Goal: Navigation & Orientation: Find specific page/section

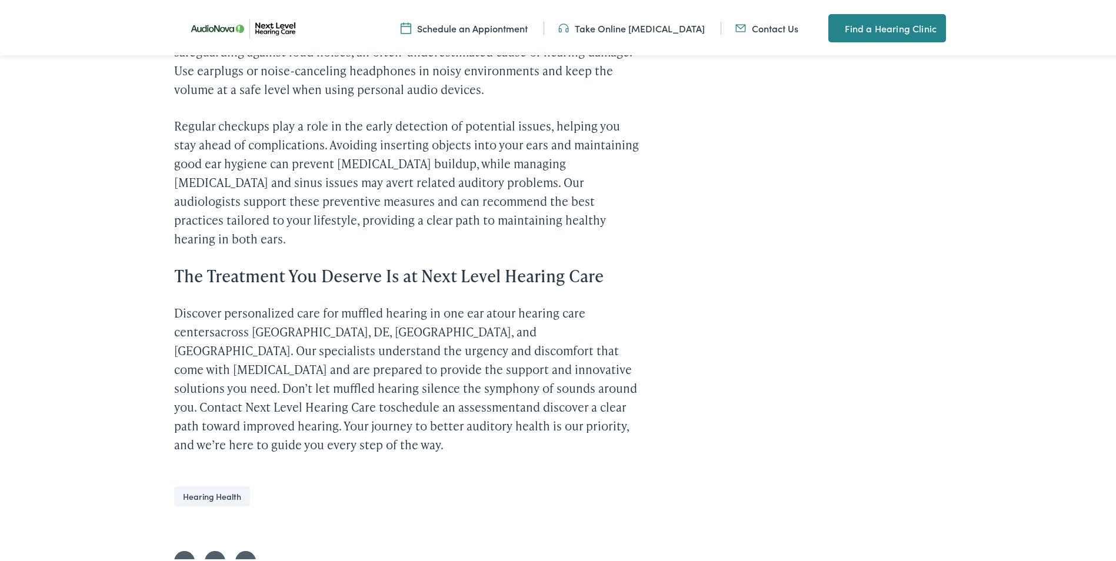
scroll to position [2236, 0]
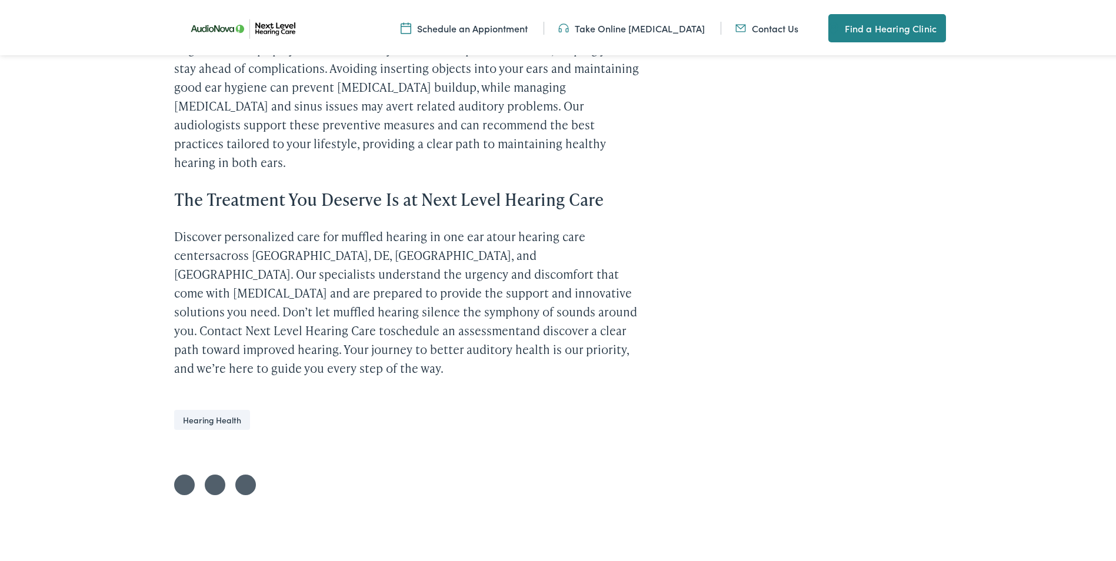
click at [858, 28] on link "Find a Hearing Clinic" at bounding box center [888, 26] width 118 height 28
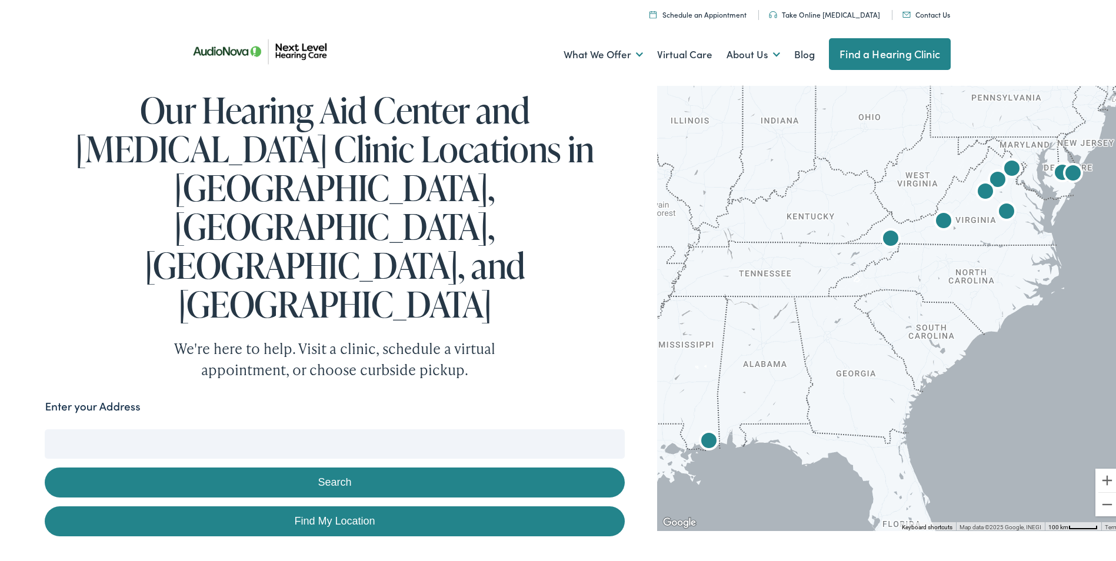
click at [196, 427] on input "Enter your Address" at bounding box center [335, 441] width 580 height 29
click at [309, 504] on link "Find My Location" at bounding box center [335, 519] width 580 height 30
click at [338, 504] on link "Find My Location" at bounding box center [335, 519] width 580 height 30
click at [351, 504] on link "Find My Location" at bounding box center [335, 519] width 580 height 30
click at [200, 466] on button "Search" at bounding box center [335, 481] width 580 height 30
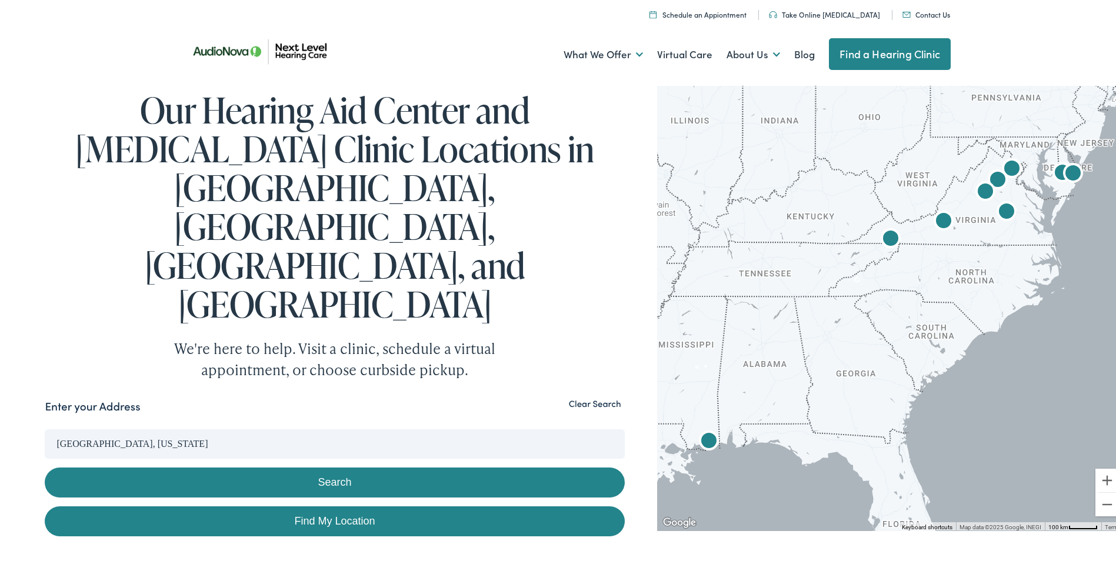
click at [340, 466] on button "Search" at bounding box center [335, 481] width 580 height 30
click at [224, 427] on input "[GEOGRAPHIC_DATA], [US_STATE]" at bounding box center [335, 441] width 580 height 29
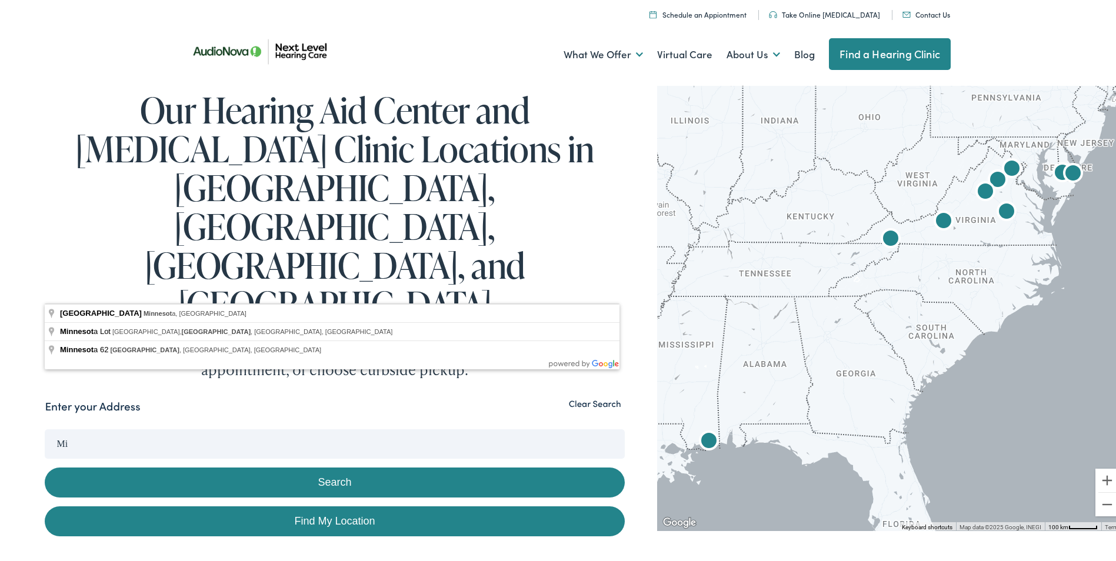
type input "M"
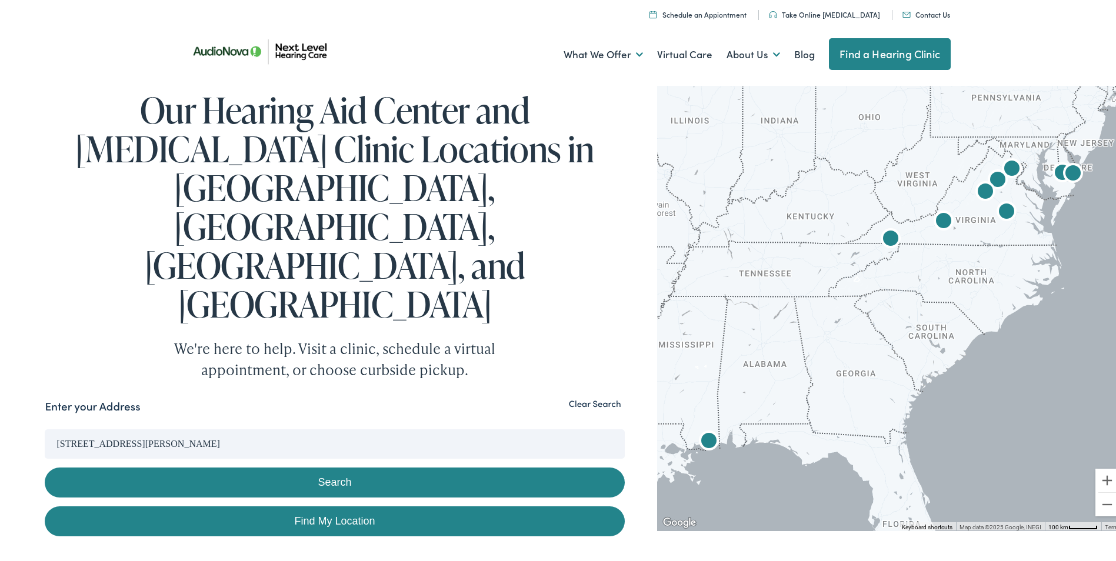
click at [257, 466] on button "Search" at bounding box center [335, 481] width 580 height 30
click at [281, 504] on link "Find My Location" at bounding box center [335, 519] width 580 height 30
type input "[GEOGRAPHIC_DATA], [US_STATE]"
click at [386, 504] on link "Find My Location" at bounding box center [335, 519] width 580 height 30
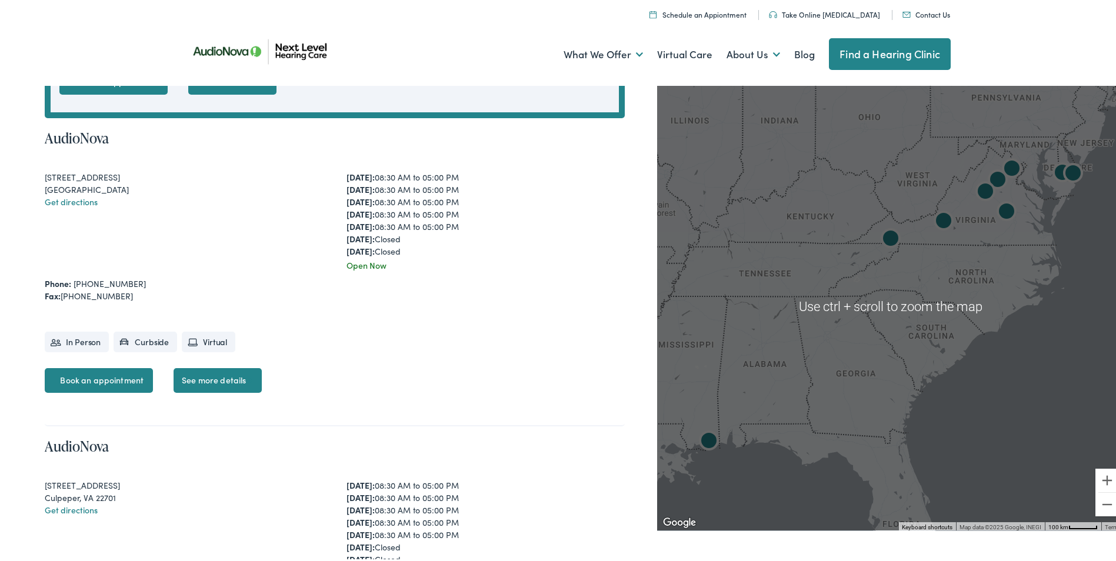
scroll to position [647, 0]
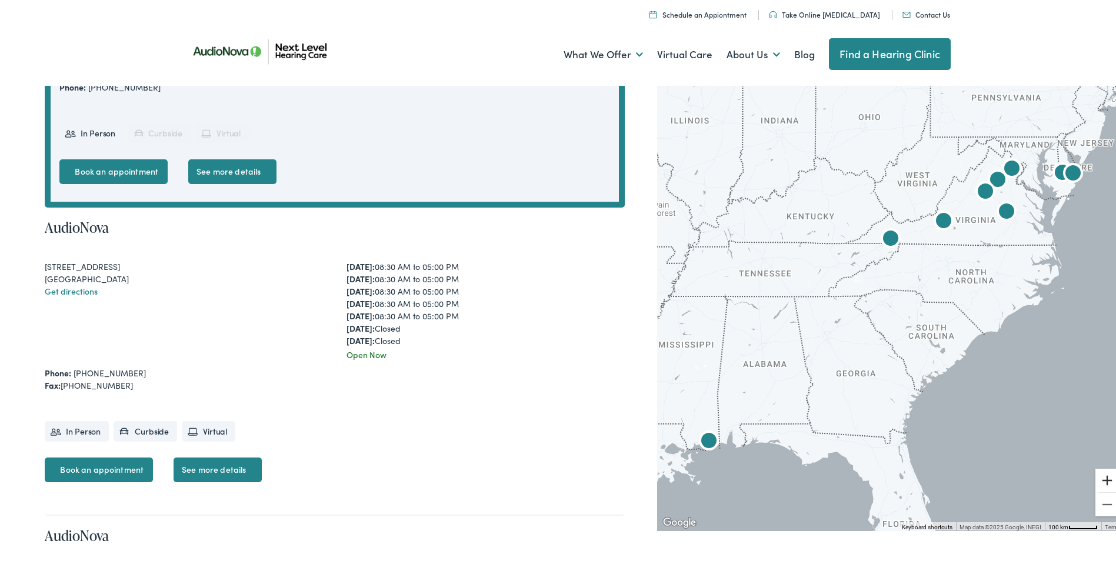
click at [1096, 474] on button "Zoom in" at bounding box center [1108, 479] width 24 height 24
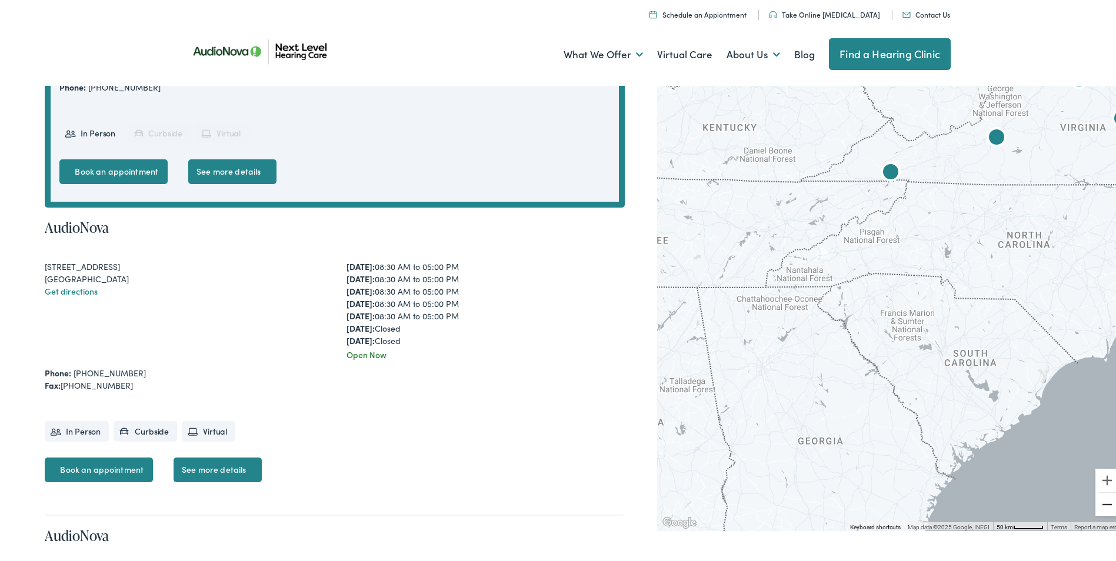
click at [1098, 499] on button "Zoom out" at bounding box center [1108, 503] width 24 height 24
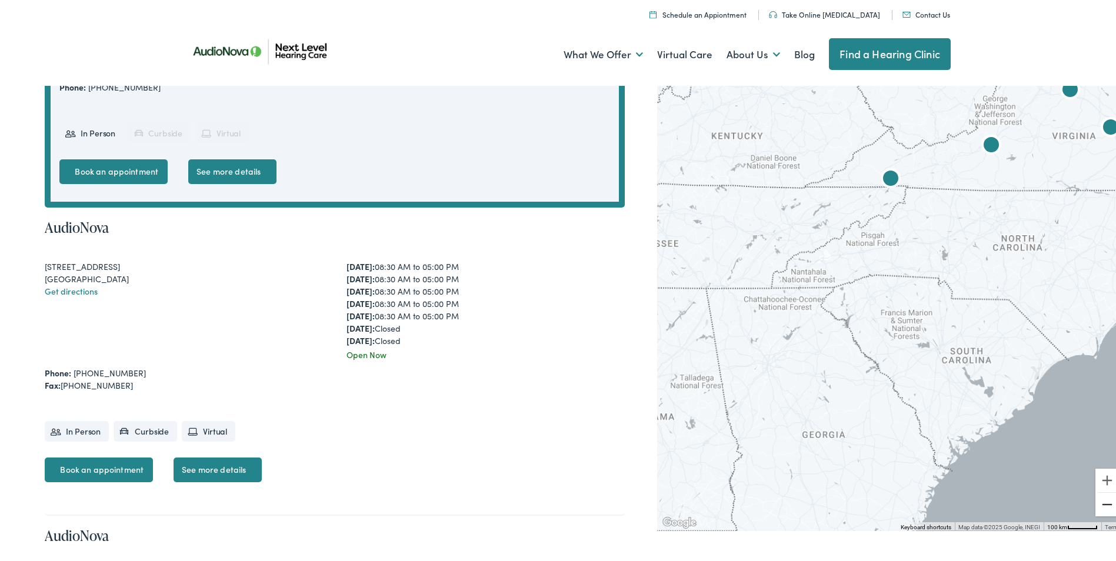
click at [1098, 499] on button "Zoom out" at bounding box center [1108, 503] width 24 height 24
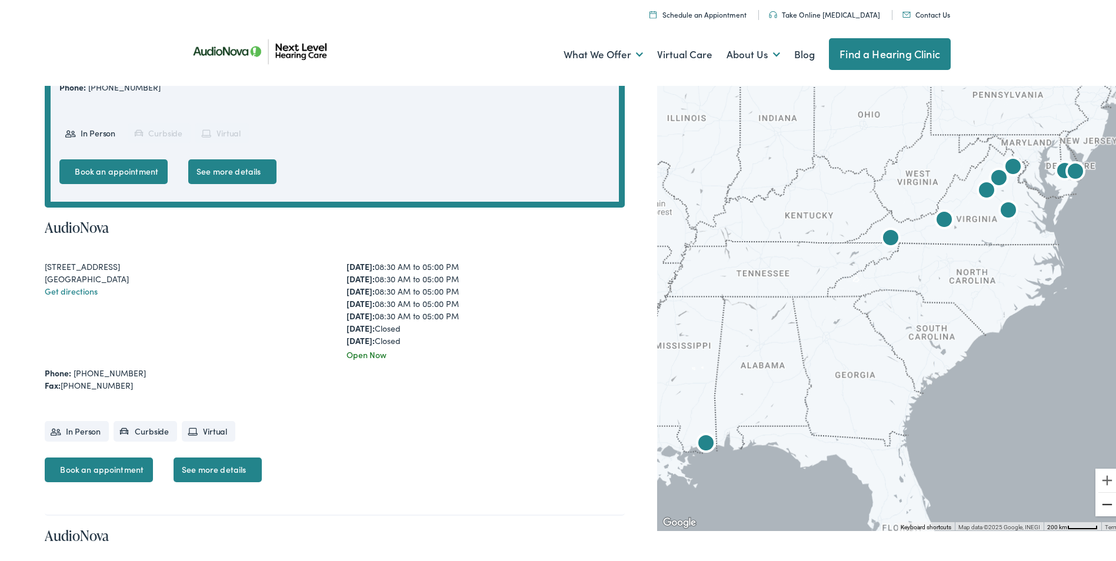
click at [1098, 499] on button "Zoom out" at bounding box center [1108, 503] width 24 height 24
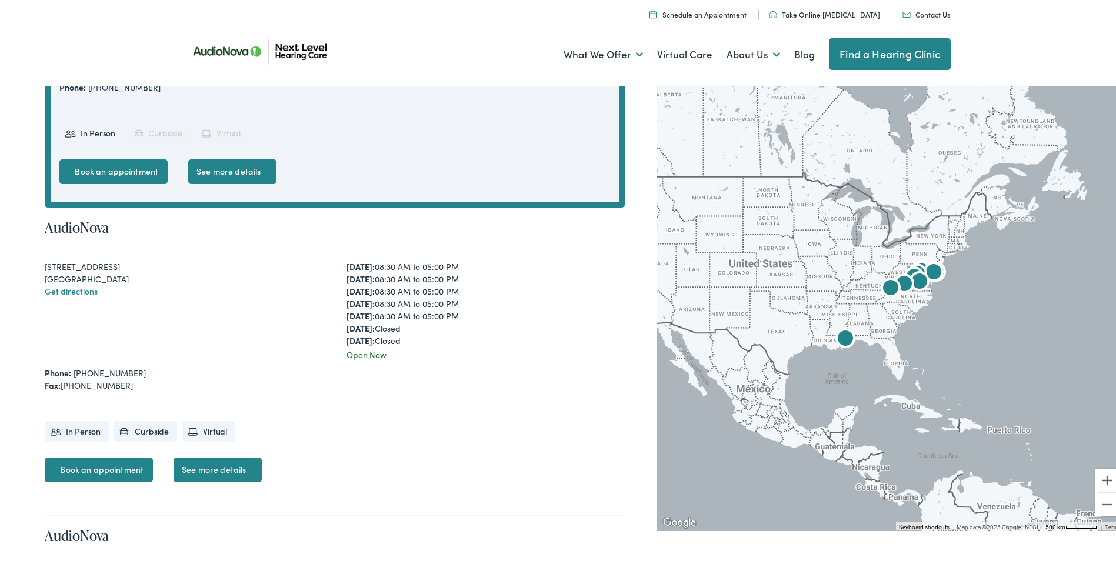
click at [802, 208] on div at bounding box center [891, 303] width 468 height 449
